Goal: Communication & Community: Answer question/provide support

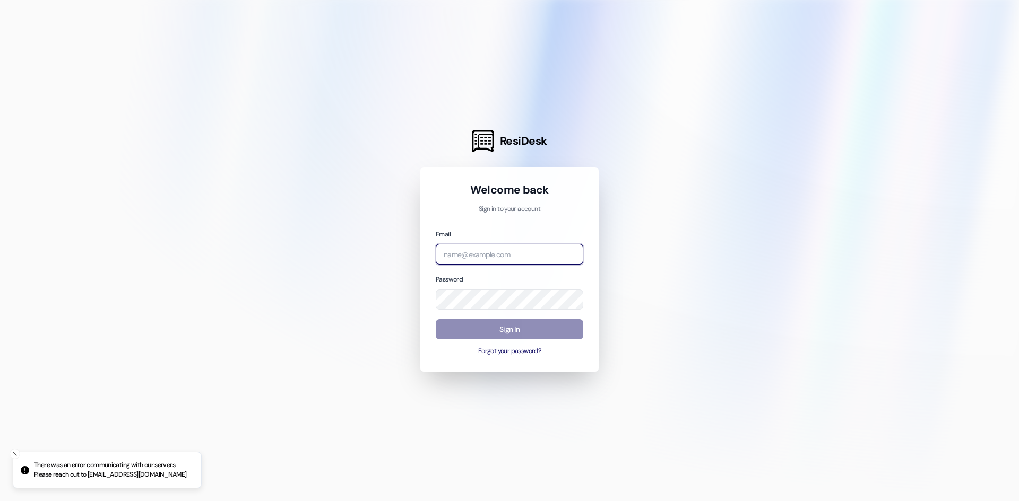
type input "[PERSON_NAME][EMAIL_ADDRESS][PERSON_NAME][DOMAIN_NAME]"
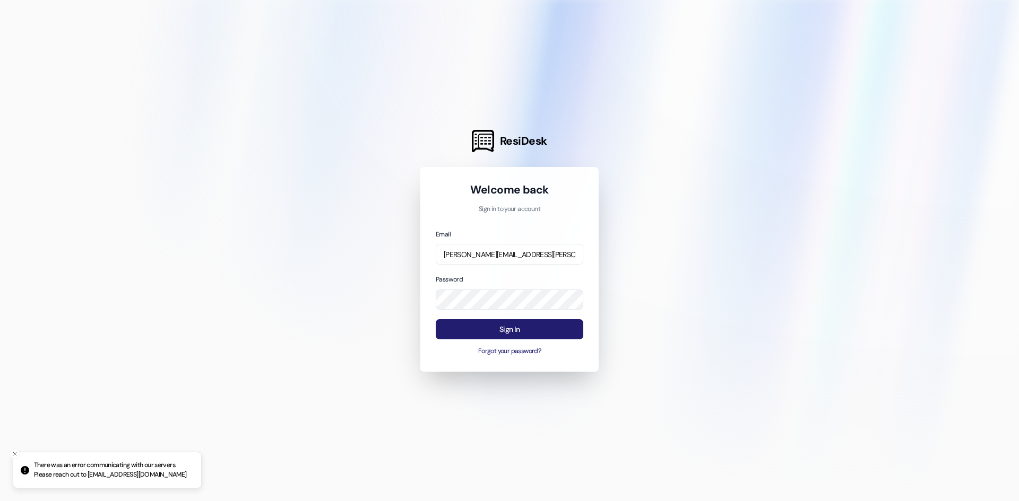
click at [480, 332] on button "Sign In" at bounding box center [509, 329] width 147 height 21
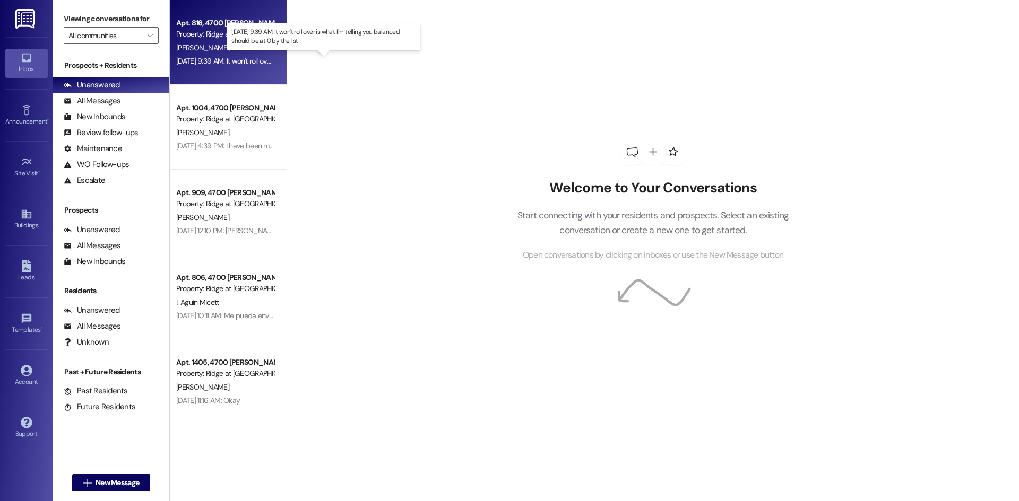
click at [190, 60] on div "[DATE] 9:39 AM: It won't roll over is what I'm telling you balanced should be a…" at bounding box center [311, 61] width 271 height 10
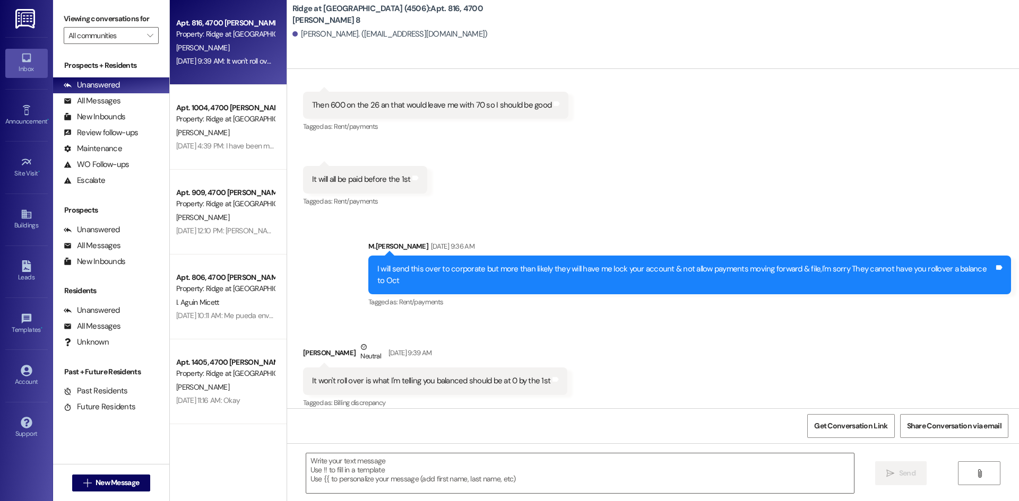
scroll to position [6593, 0]
